Goal: Information Seeking & Learning: Stay updated

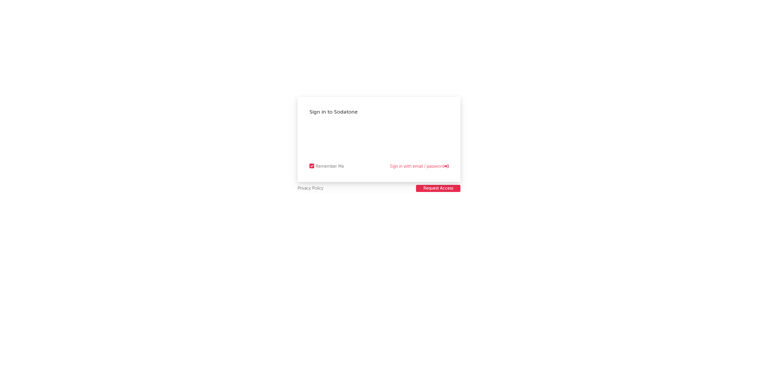
select select "recorded_music"
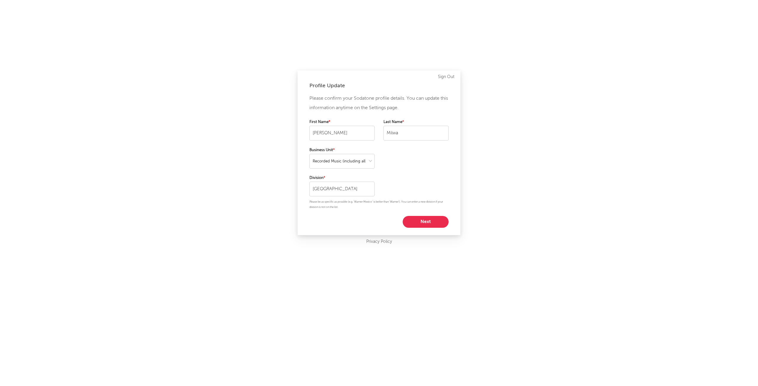
click at [427, 223] on button "Next" at bounding box center [426, 222] width 46 height 12
select select "marketing"
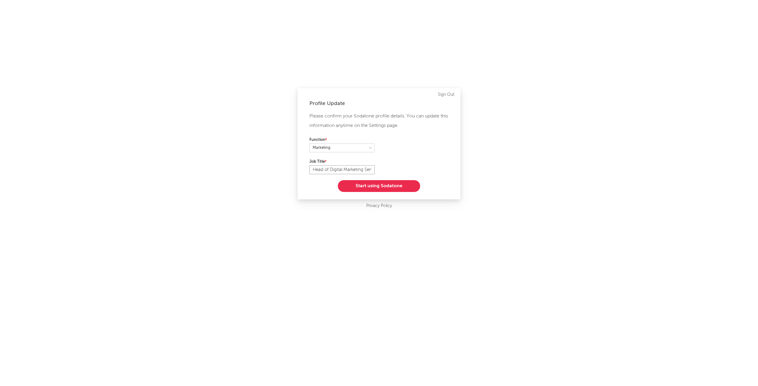
click at [366, 170] on input "Head of Digital Marketing Services" at bounding box center [341, 170] width 65 height 9
click at [381, 188] on button "Start using Sodatone" at bounding box center [379, 186] width 82 height 12
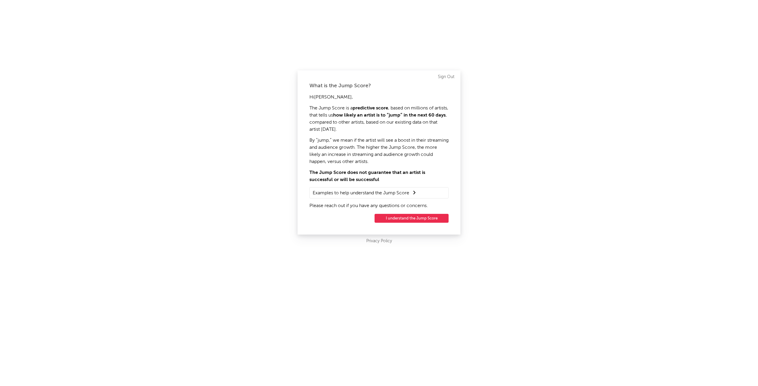
click at [414, 216] on button "I understand the Jump Score" at bounding box center [412, 218] width 74 height 9
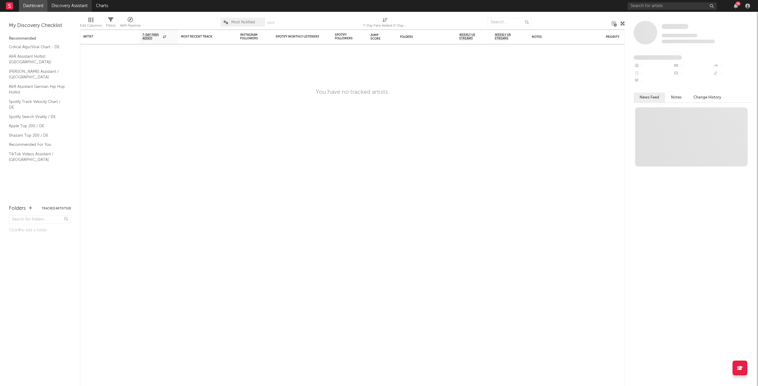
click at [70, 6] on link "Discovery Assistant" at bounding box center [69, 6] width 44 height 12
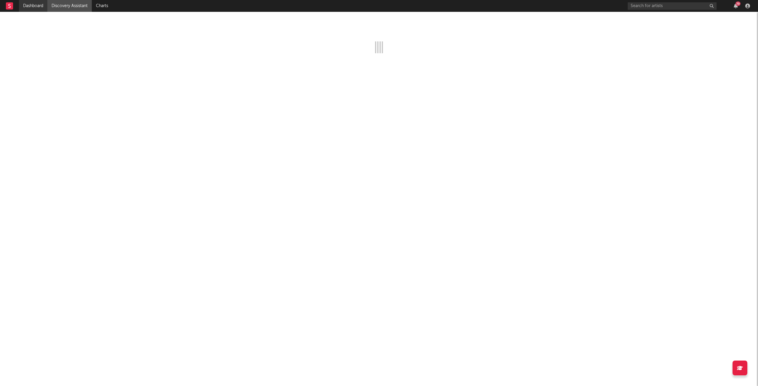
click at [42, 7] on link "Dashboard" at bounding box center [33, 6] width 28 height 12
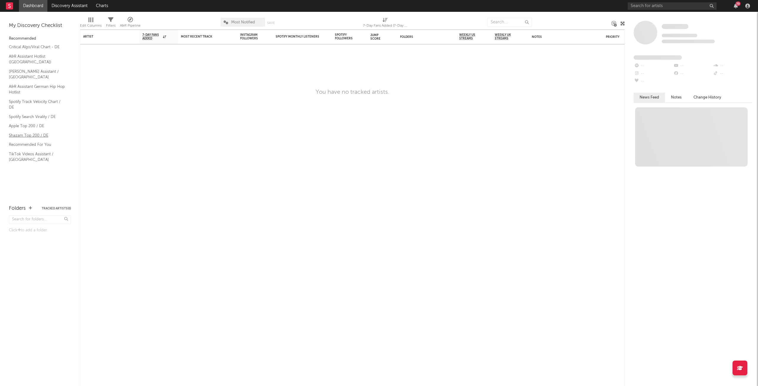
click at [32, 132] on link "Shazam Top 200 / DE" at bounding box center [37, 135] width 56 height 7
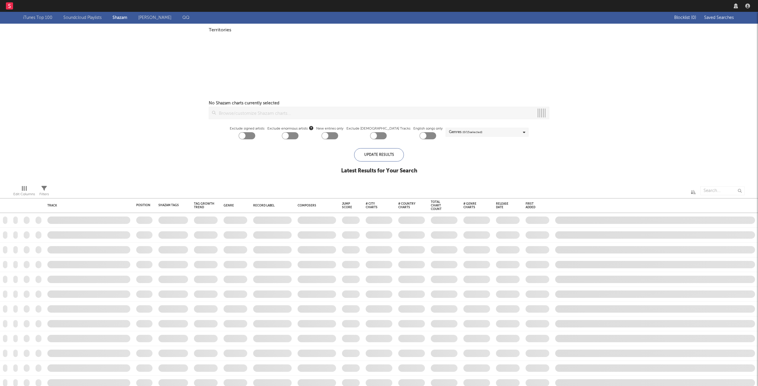
checkbox input "true"
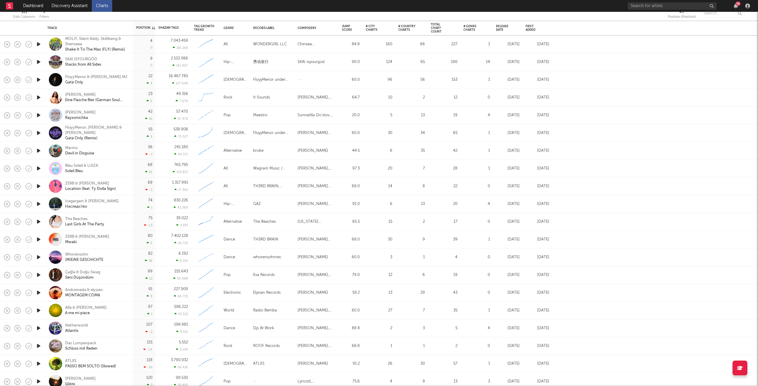
click at [38, 346] on icon "button" at bounding box center [39, 346] width 6 height 7
